Goal: Task Accomplishment & Management: Use online tool/utility

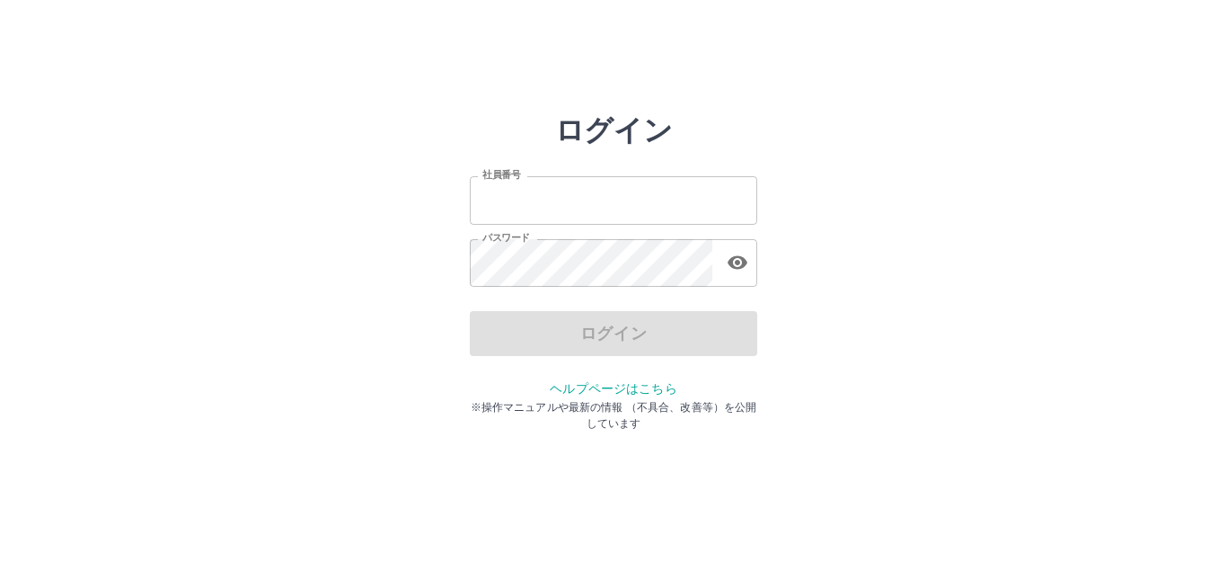
type input "*******"
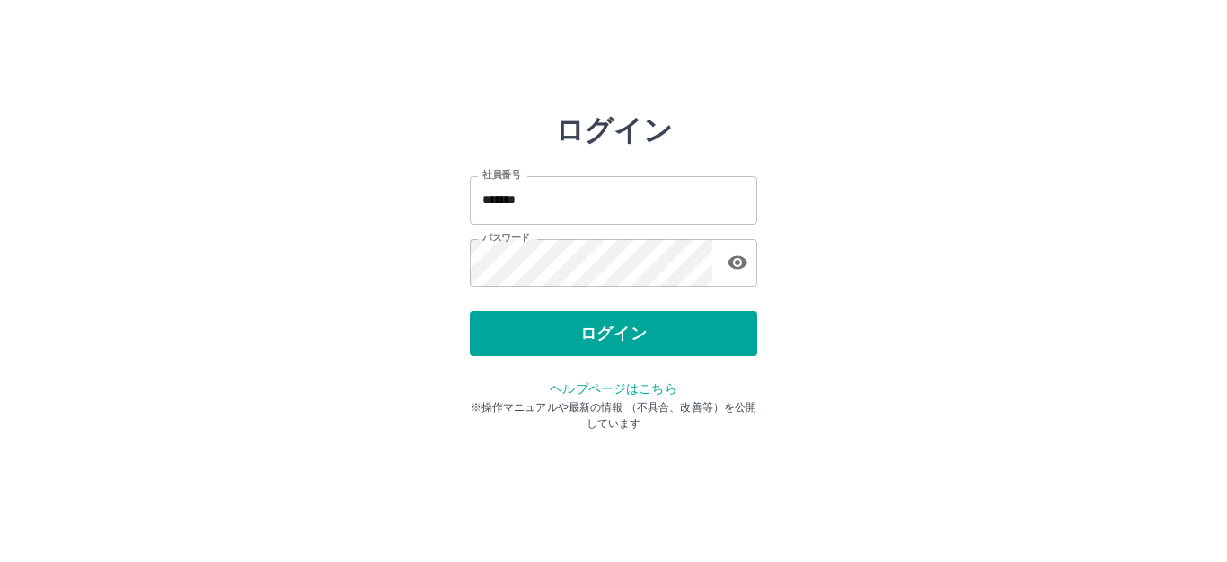
click at [571, 334] on div "ログイン" at bounding box center [614, 333] width 288 height 45
click at [571, 334] on button "ログイン" at bounding box center [614, 333] width 288 height 45
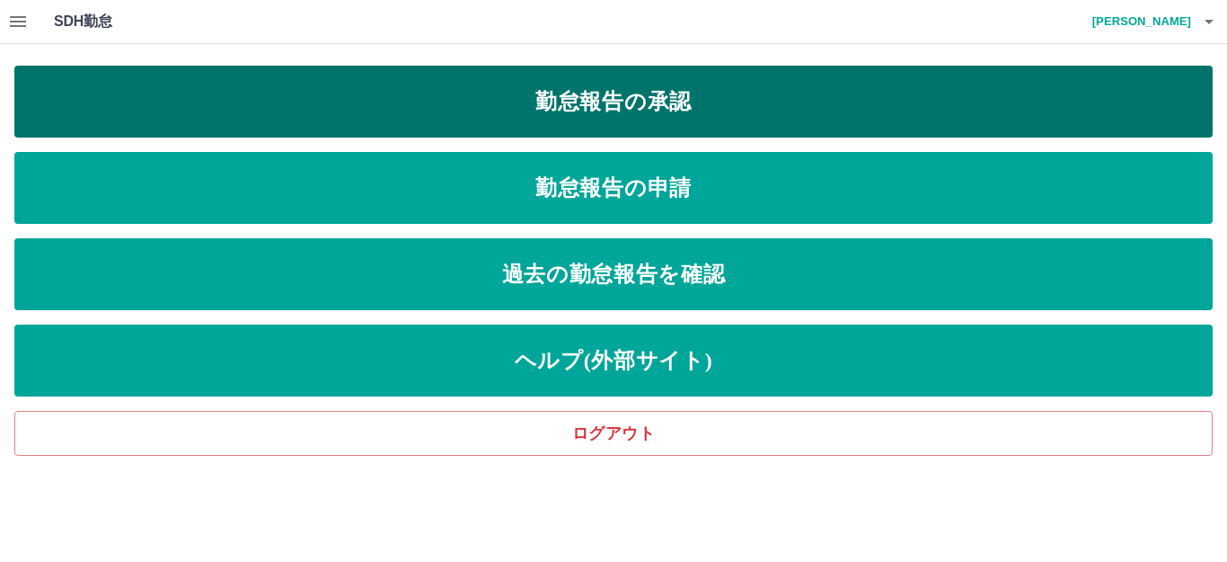
click at [409, 108] on link "勤怠報告の承認" at bounding box center [613, 102] width 1199 height 72
